Goal: Find specific page/section: Find specific page/section

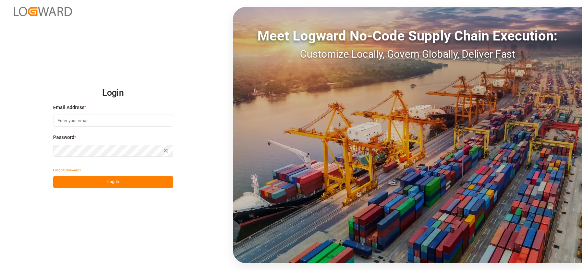
type input "[PERSON_NAME][EMAIL_ADDRESS][PERSON_NAME][DOMAIN_NAME]"
click at [113, 182] on button "Log In" at bounding box center [113, 182] width 120 height 12
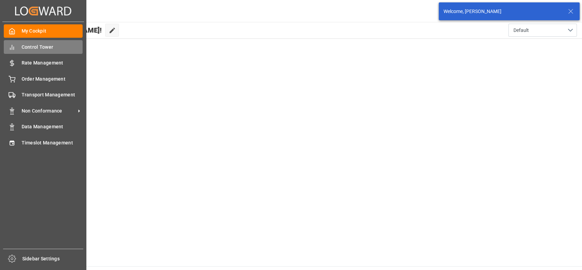
click at [44, 47] on span "Control Tower" at bounding box center [52, 47] width 61 height 7
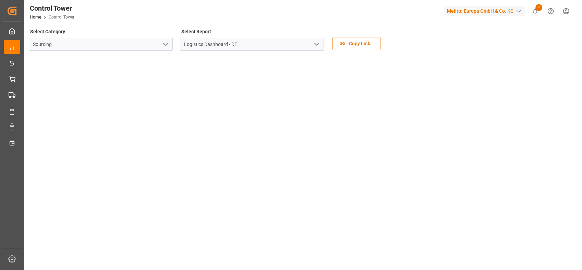
scroll to position [194, 0]
